Goal: Find specific page/section: Find specific page/section

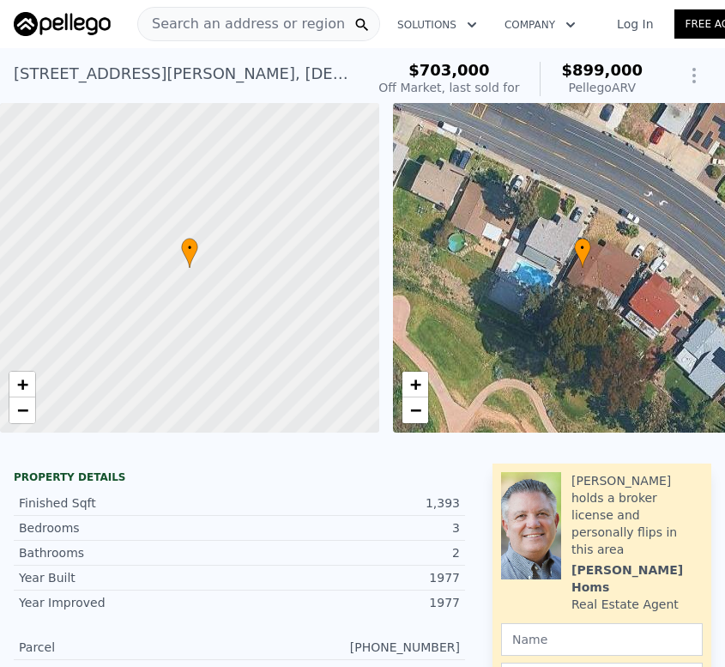
click at [276, 33] on span "Search an address or region" at bounding box center [241, 24] width 207 height 21
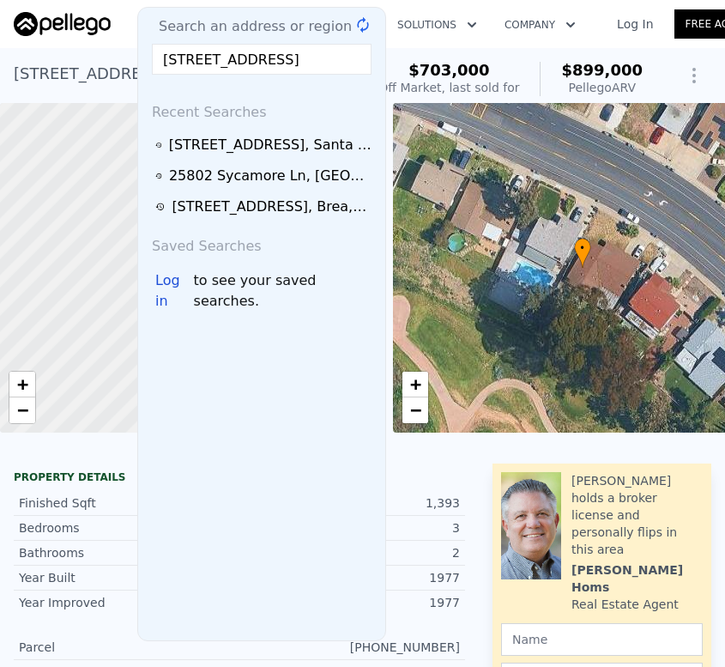
scroll to position [0, 114]
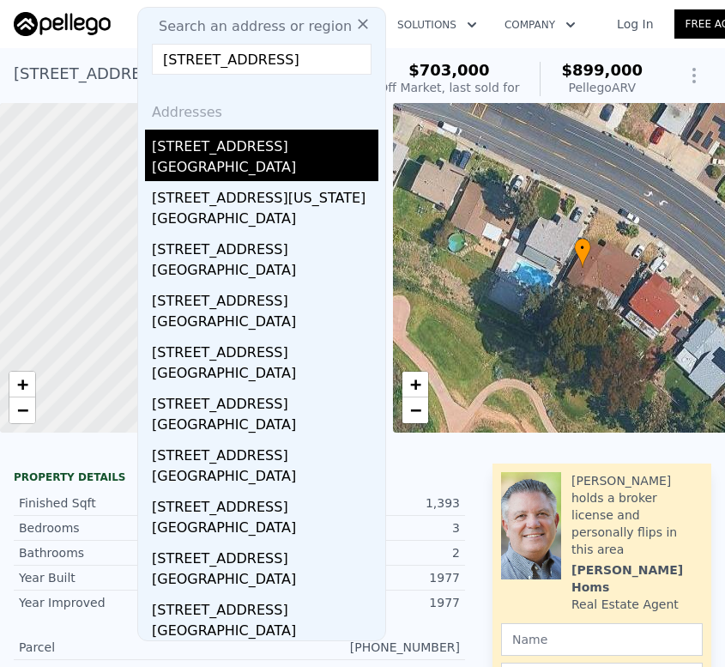
type input "[STREET_ADDRESS]"
click at [269, 144] on div "[STREET_ADDRESS]" at bounding box center [265, 143] width 227 height 27
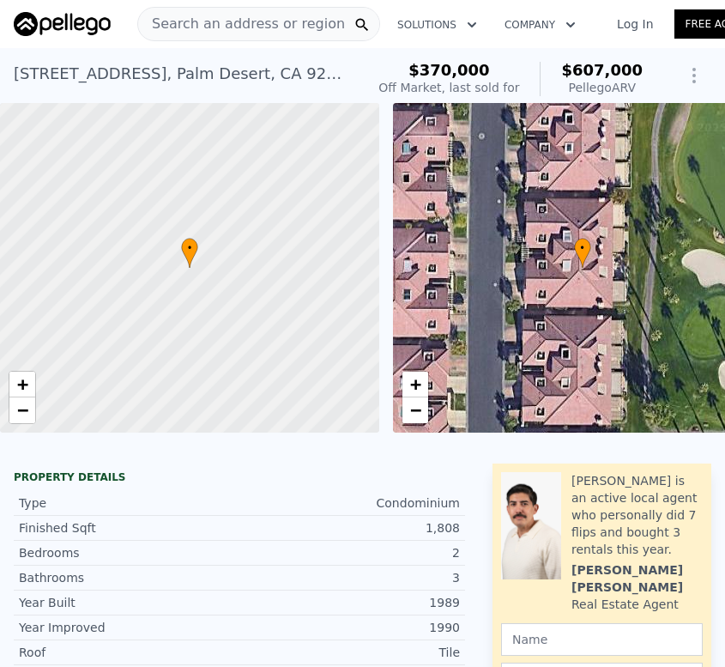
click at [233, 33] on span "Search an address or region" at bounding box center [241, 24] width 207 height 21
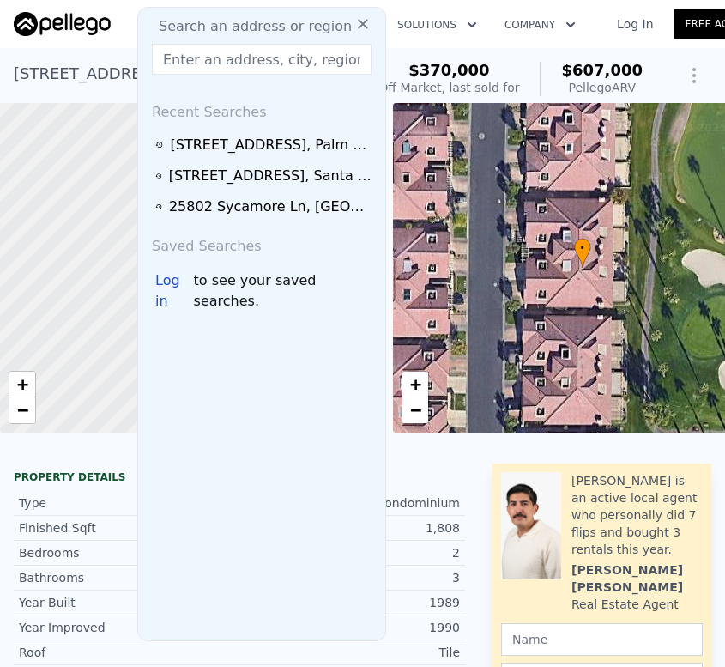
paste input "[STREET_ADDRESS][PERSON_NAME]"
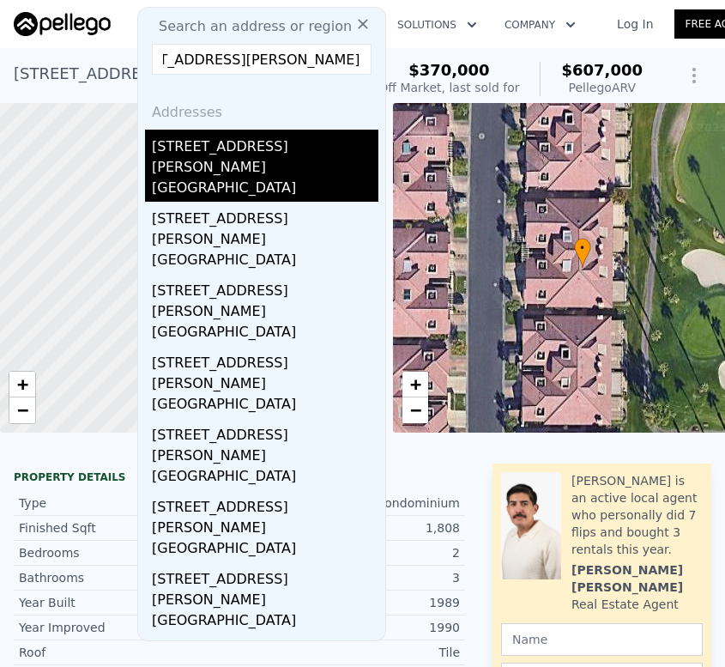
type input "[STREET_ADDRESS][PERSON_NAME]"
click at [245, 142] on div "[STREET_ADDRESS][PERSON_NAME]" at bounding box center [265, 154] width 227 height 48
